Goal: Task Accomplishment & Management: Manage account settings

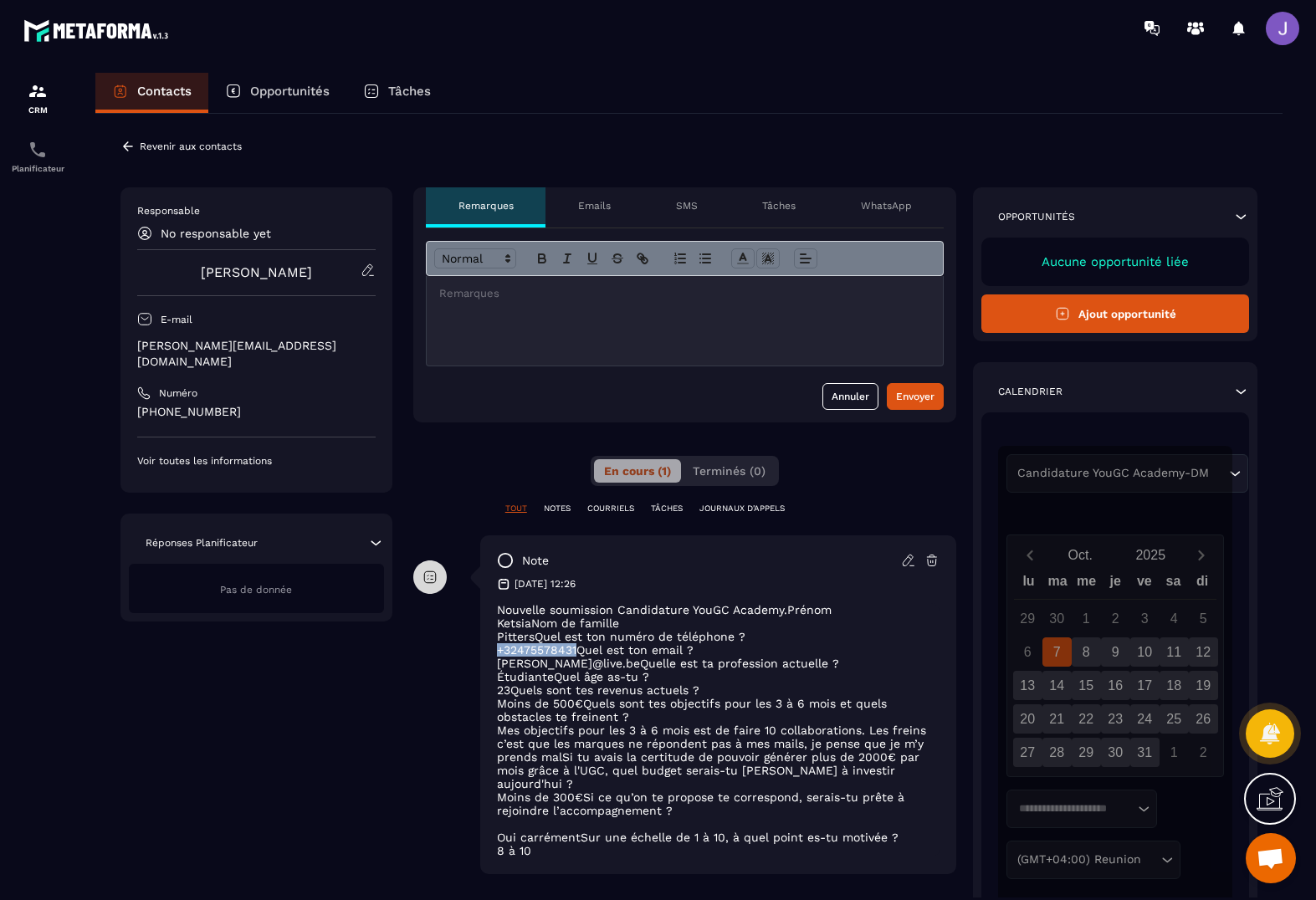
drag, startPoint x: 579, startPoint y: 652, endPoint x: 492, endPoint y: 651, distance: 87.0
click at [492, 651] on div "note [DATE] 12:26 Nouvelle soumission Candidature YouGC Academy.Prénom KetsiaNo…" at bounding box center [719, 705] width 477 height 339
copy p "[PHONE_NUMBER]"
click at [121, 89] on icon at bounding box center [119, 89] width 3 height 3
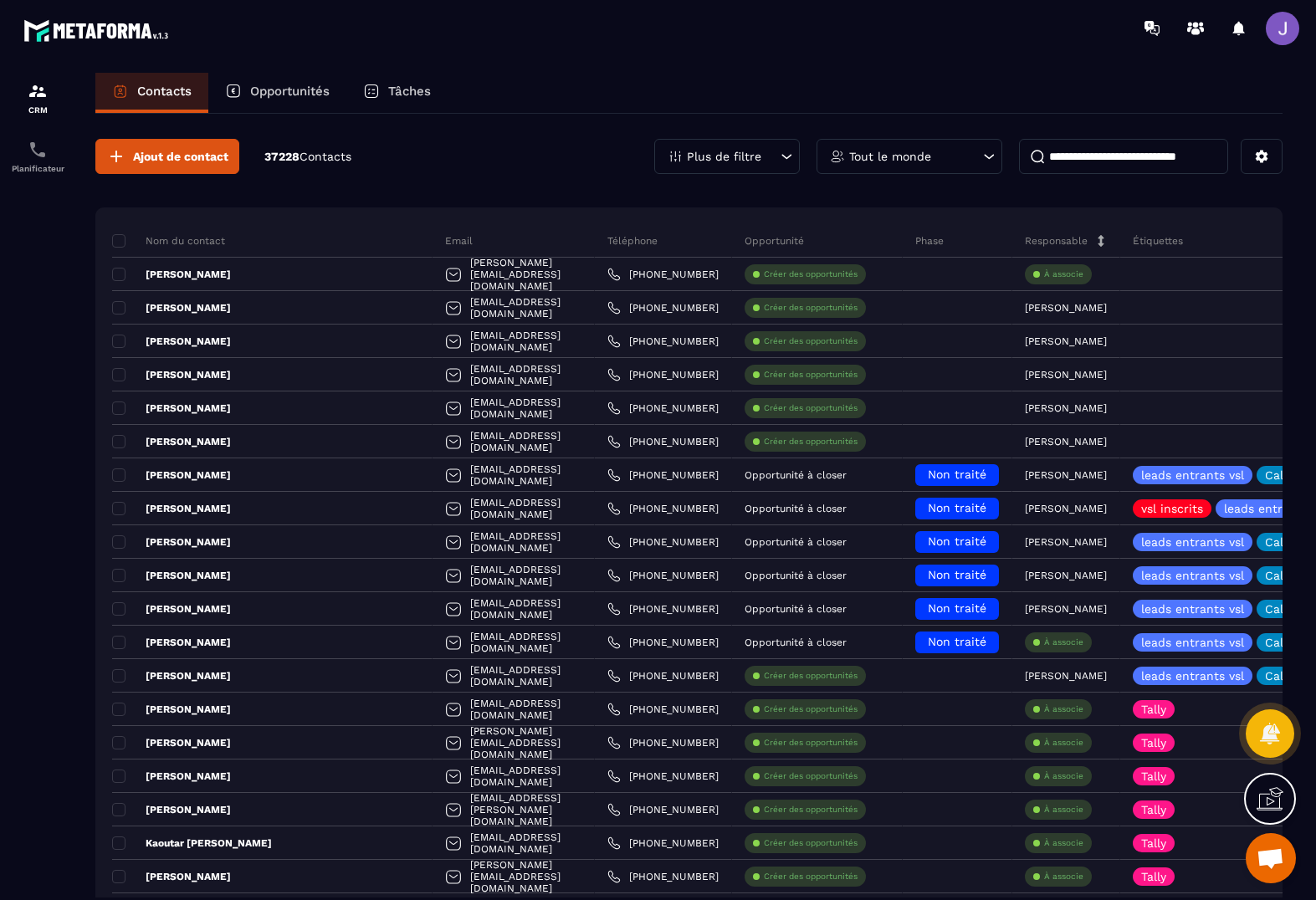
click at [1094, 164] on input at bounding box center [1123, 156] width 209 height 35
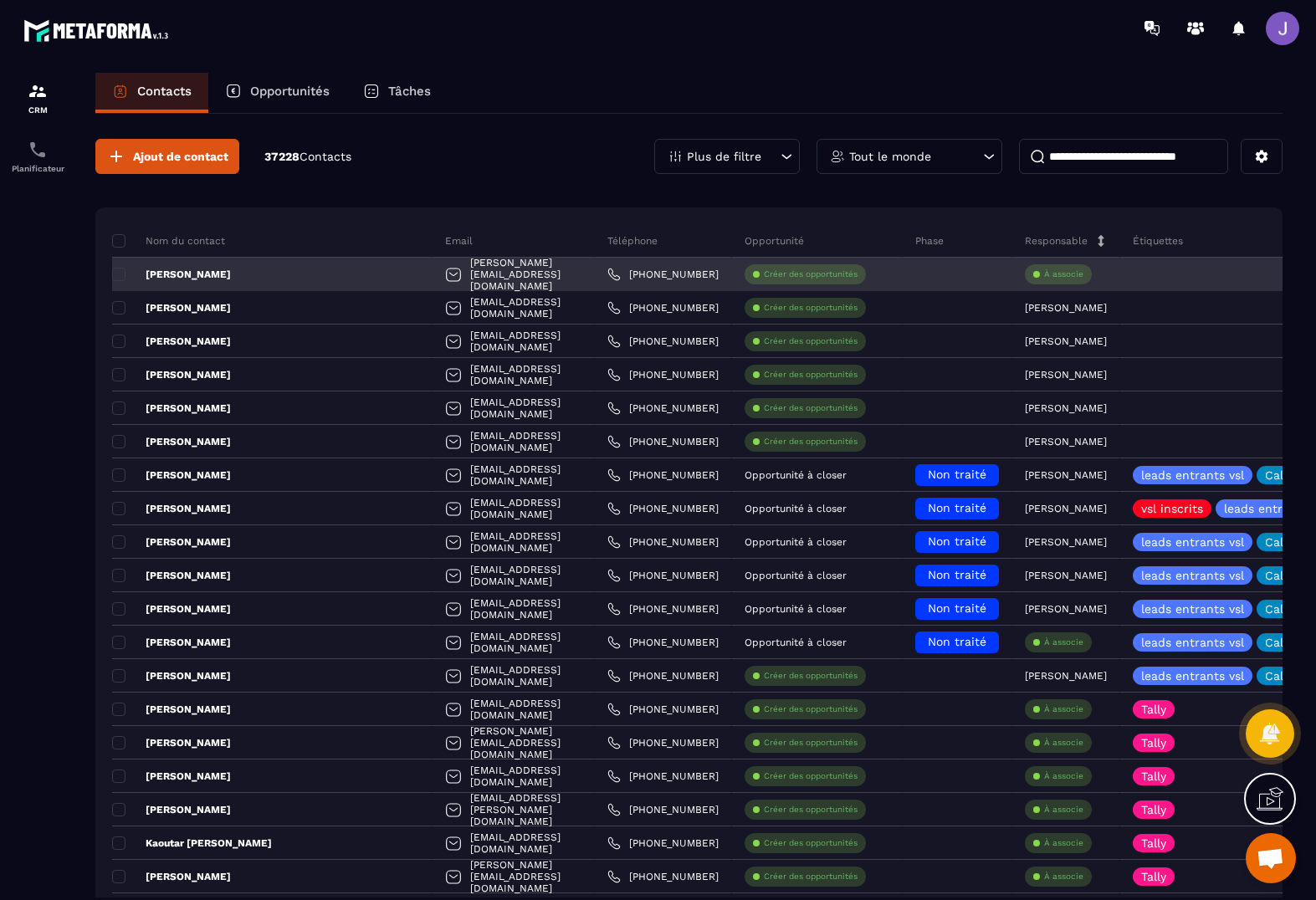
click at [1044, 274] on p "À associe" at bounding box center [1064, 274] width 39 height 12
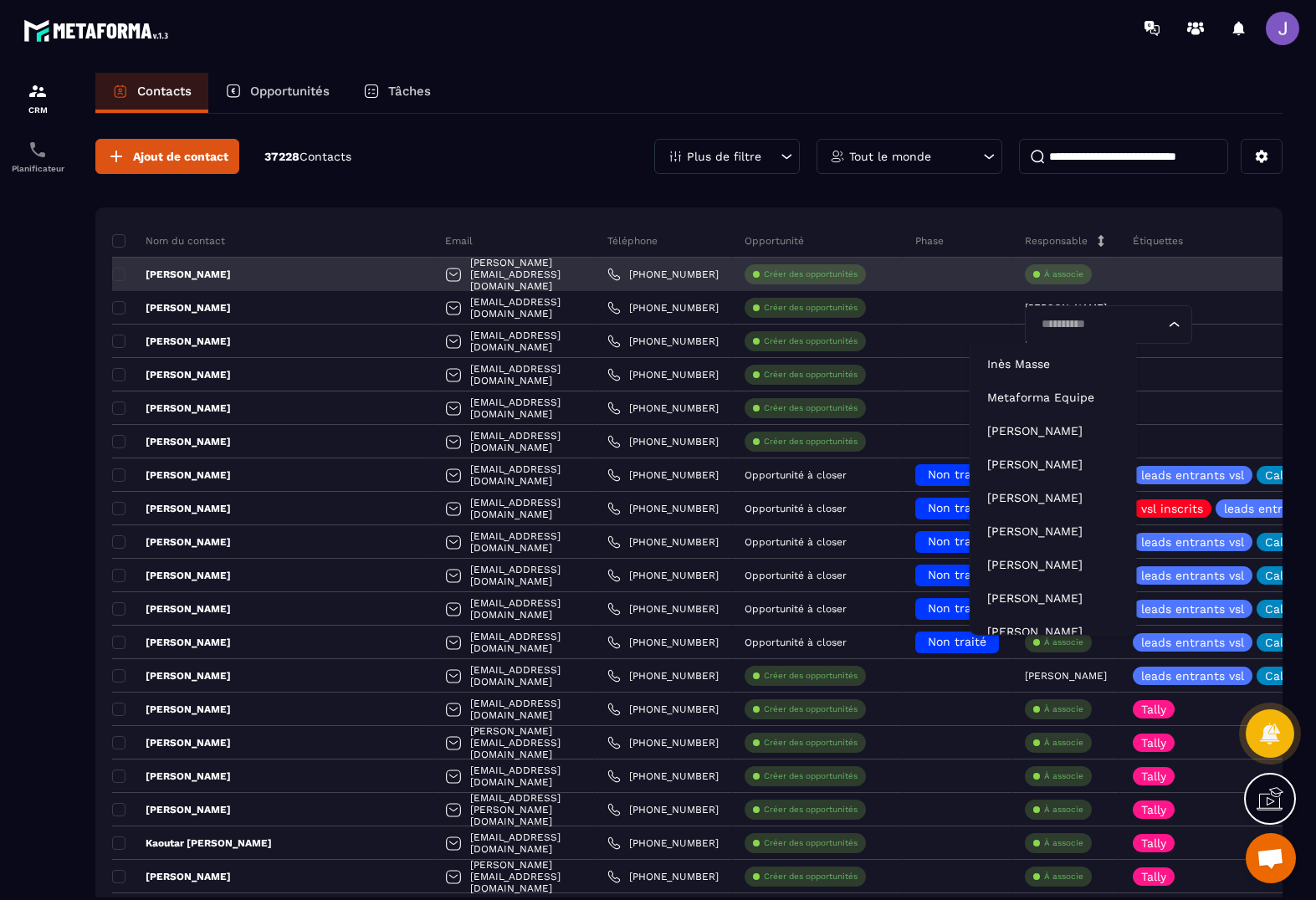
click at [1036, 325] on input "Search for option" at bounding box center [1100, 325] width 129 height 19
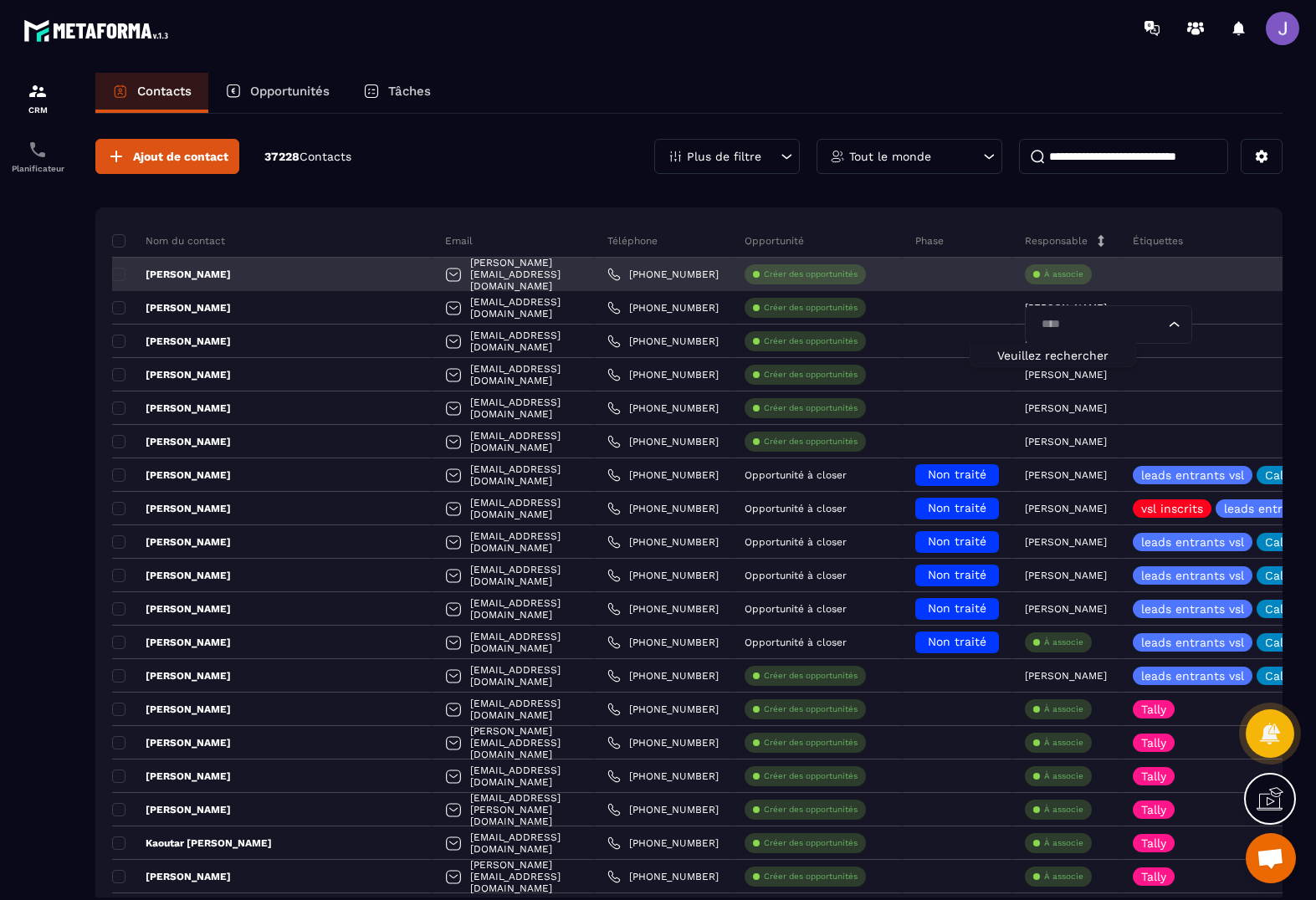
type input "***"
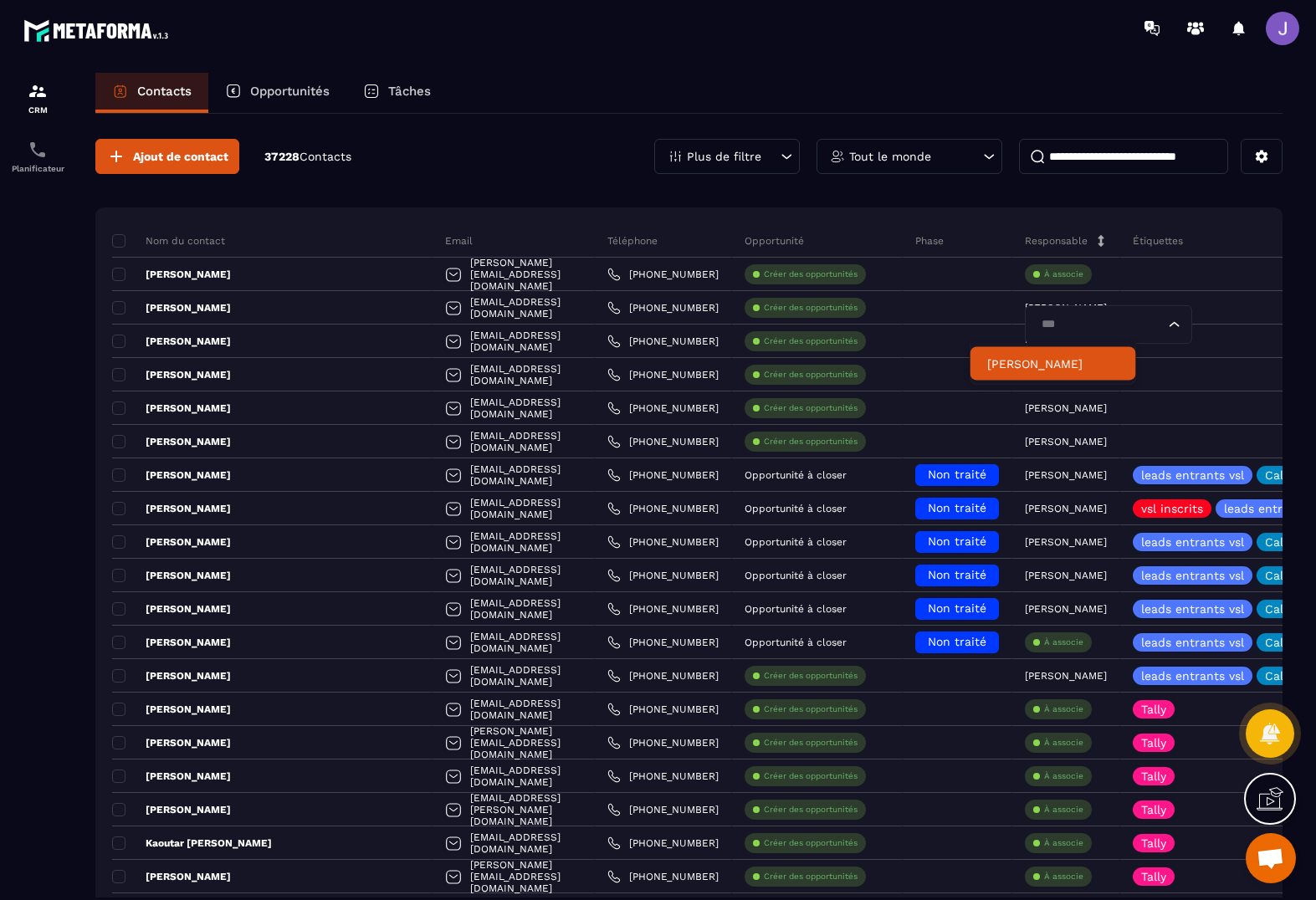
click at [1032, 357] on p "[PERSON_NAME]" at bounding box center [1053, 364] width 132 height 17
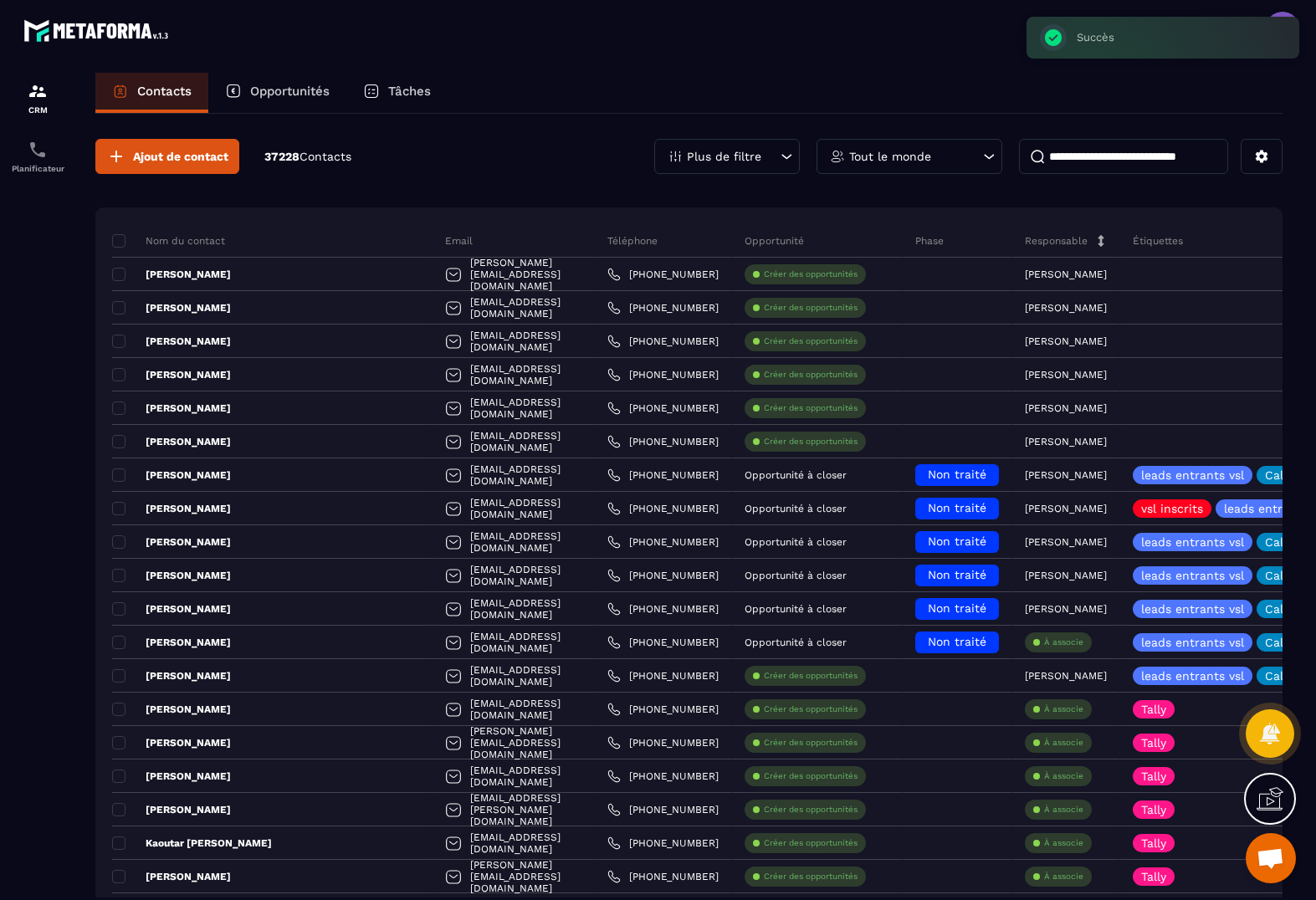
click at [1152, 159] on input at bounding box center [1123, 156] width 209 height 35
paste input "**********"
type input "**********"
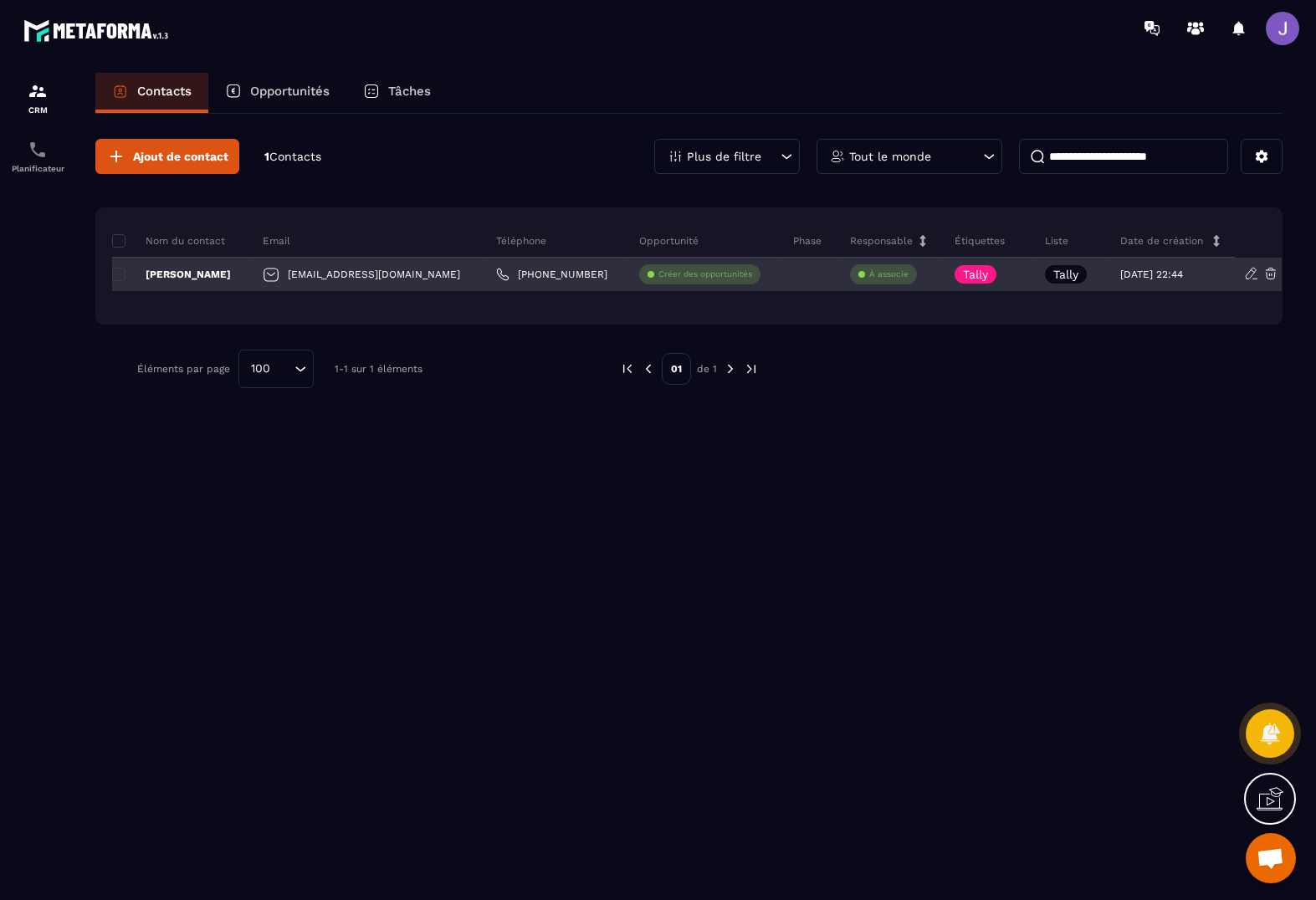
click at [858, 271] on icon at bounding box center [862, 274] width 7 height 7
click at [879, 275] on p "À associe" at bounding box center [889, 274] width 39 height 12
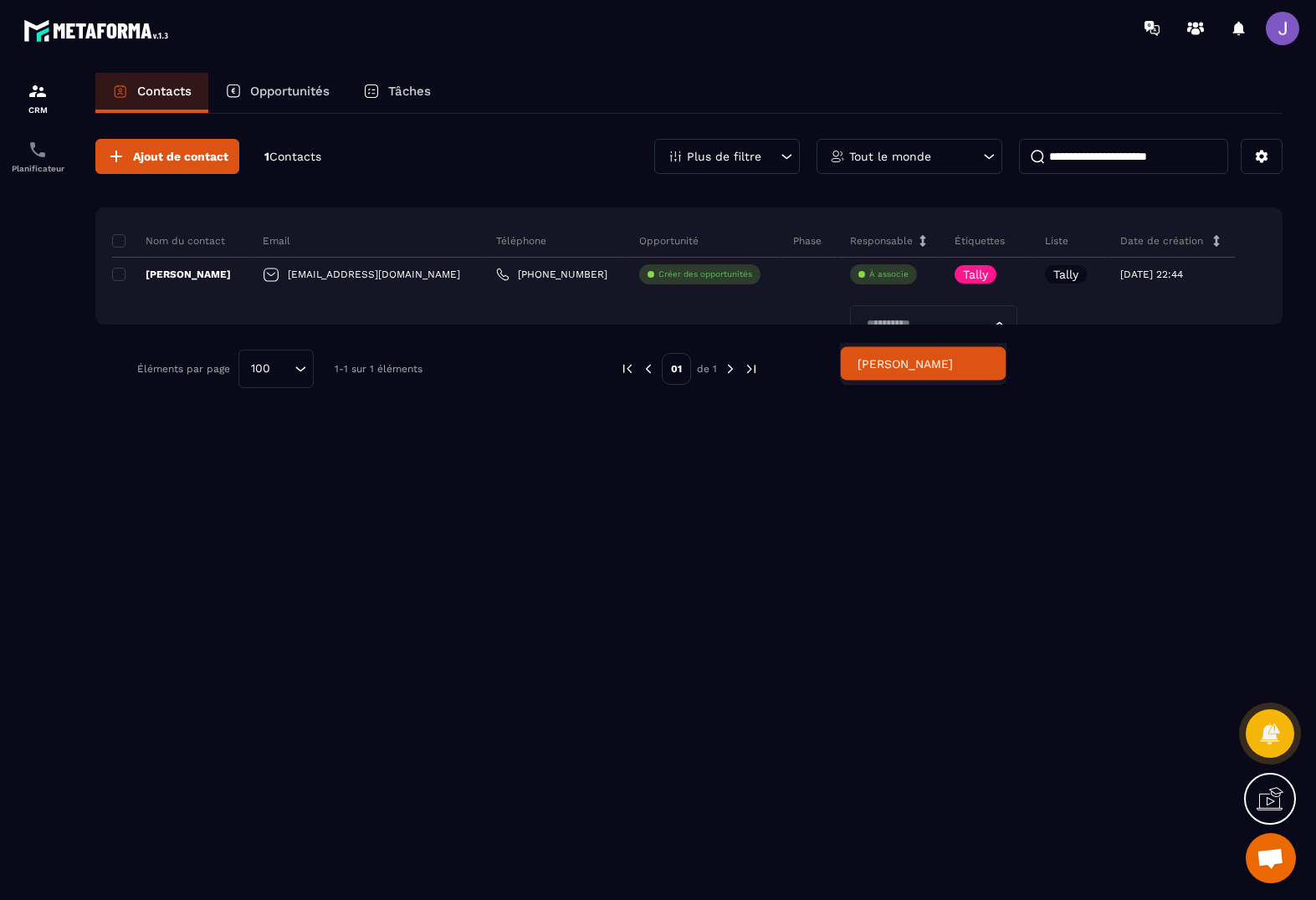
click at [907, 374] on li "[PERSON_NAME]" at bounding box center [924, 363] width 165 height 33
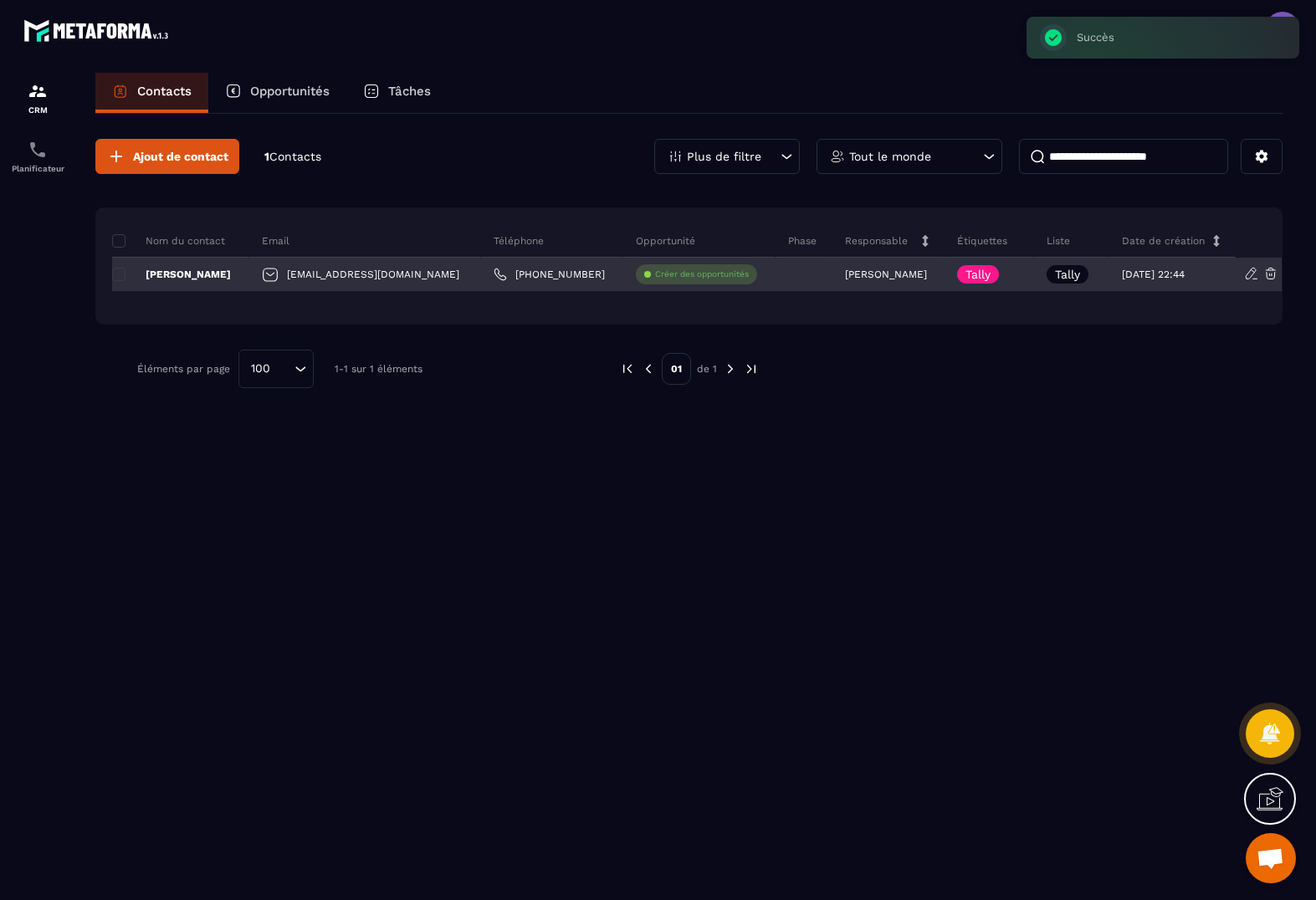
click at [182, 268] on p "[PERSON_NAME]" at bounding box center [171, 274] width 118 height 14
